Goal: Information Seeking & Learning: Learn about a topic

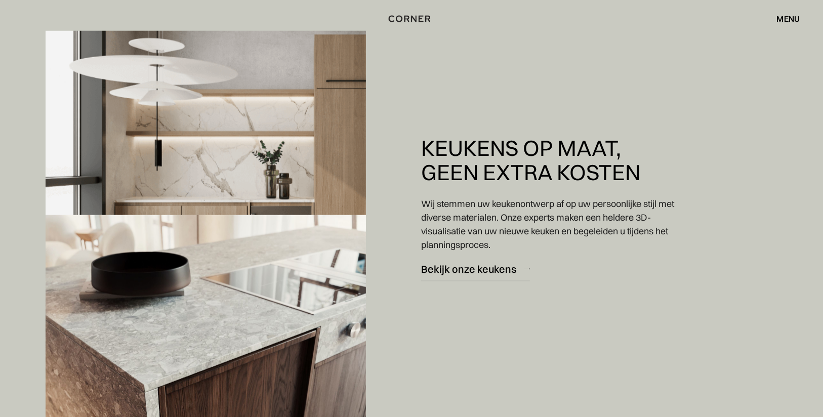
scroll to position [1052, 0]
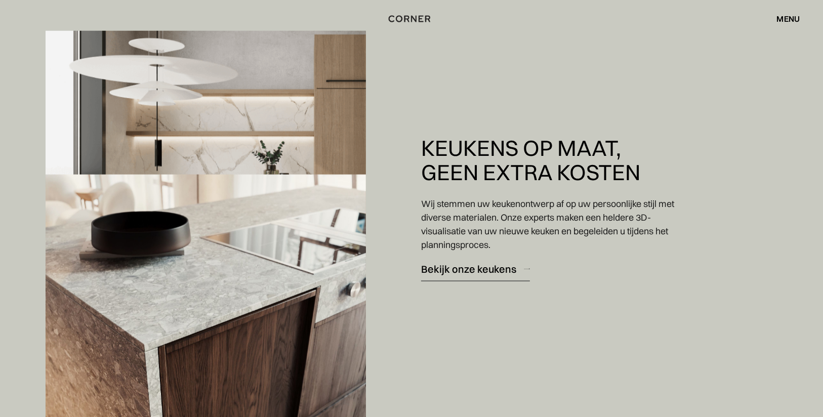
click at [471, 266] on font "Bekijk onze keukens" at bounding box center [468, 268] width 95 height 13
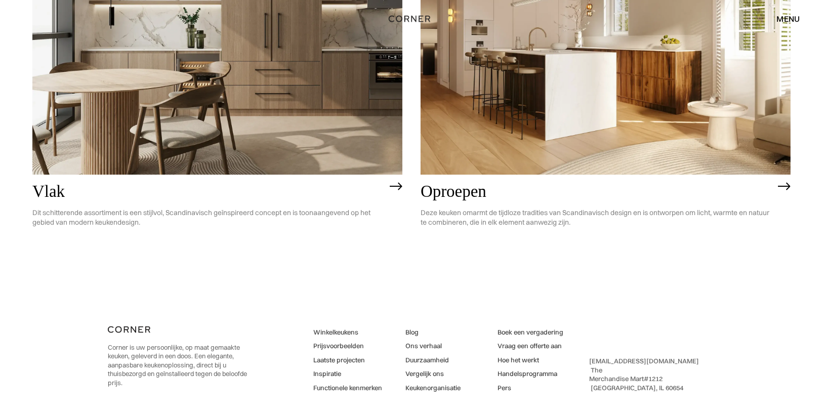
scroll to position [2952, 0]
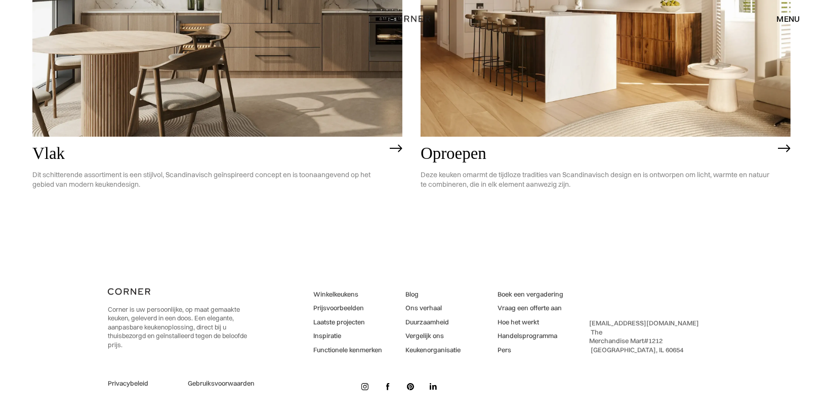
click at [332, 308] on font "Prijsvoorbeelden" at bounding box center [338, 308] width 51 height 8
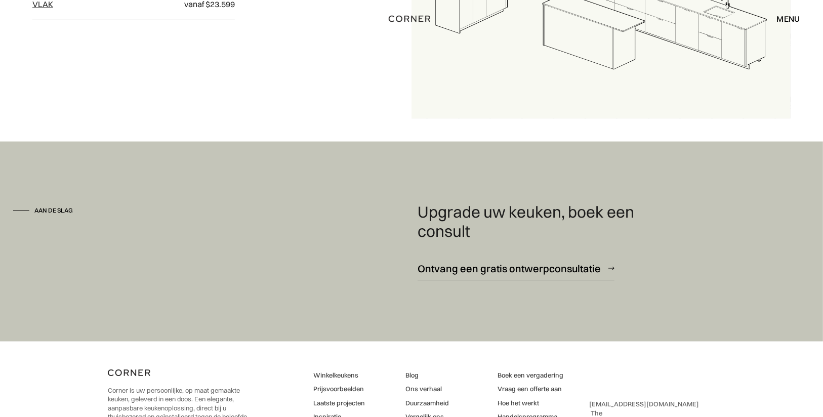
scroll to position [1366, 0]
